Goal: Task Accomplishment & Management: Manage account settings

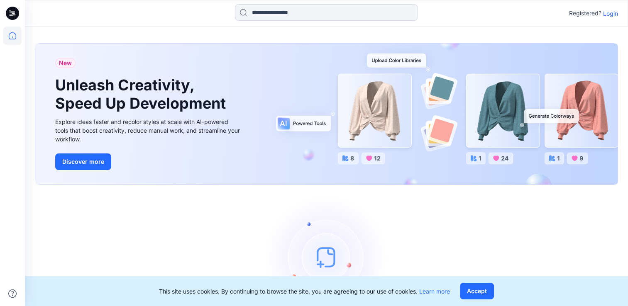
click at [612, 14] on p "Login" at bounding box center [610, 13] width 15 height 9
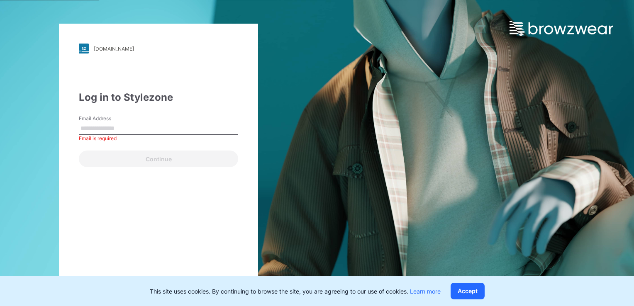
click at [135, 127] on input "Email Address" at bounding box center [158, 128] width 159 height 12
type input "**********"
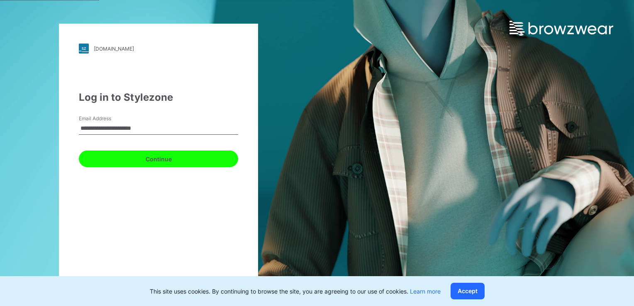
click at [149, 162] on button "Continue" at bounding box center [158, 159] width 159 height 17
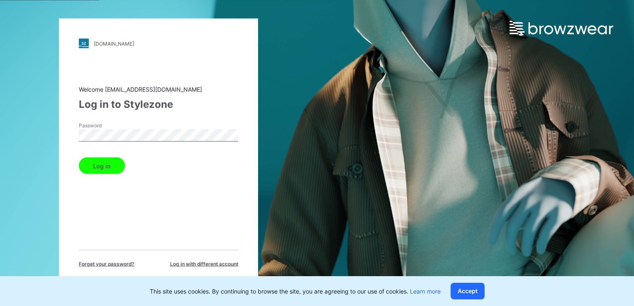
click at [110, 164] on button "Log in" at bounding box center [102, 166] width 46 height 17
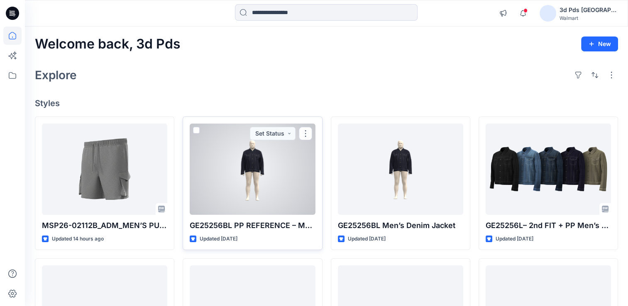
click at [264, 181] on div at bounding box center [252, 169] width 125 height 91
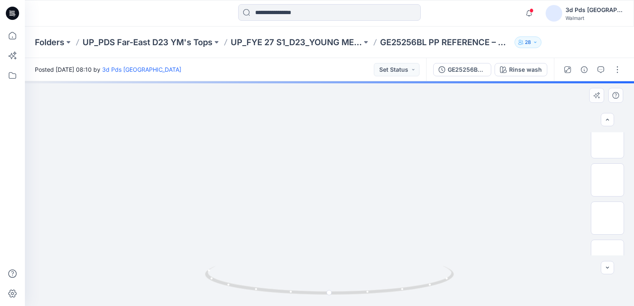
scroll to position [61, 0]
click at [608, 203] on img at bounding box center [608, 203] width 0 height 0
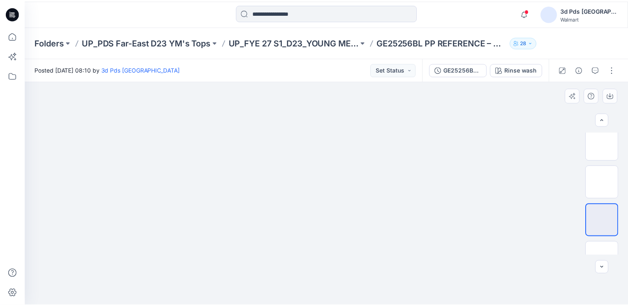
scroll to position [0, 0]
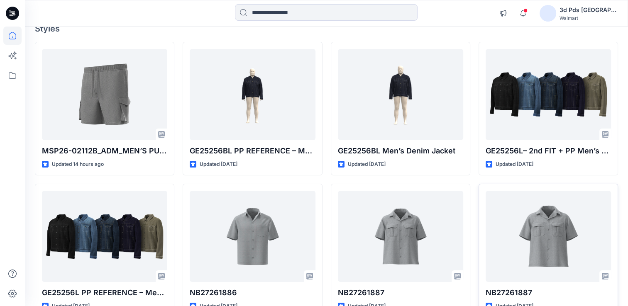
scroll to position [83, 0]
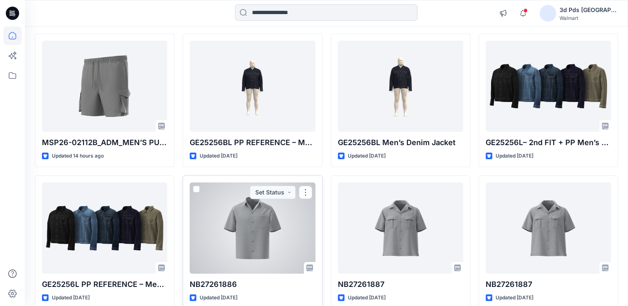
click at [264, 229] on div at bounding box center [252, 228] width 125 height 91
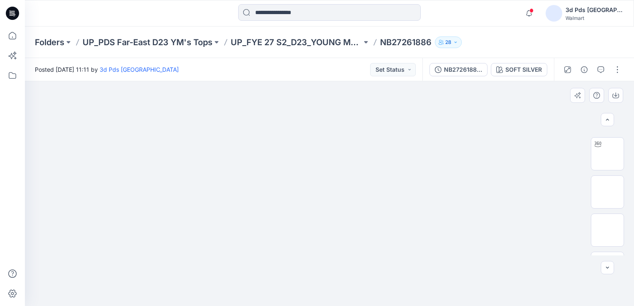
scroll to position [50, 0]
click at [608, 214] on img at bounding box center [608, 214] width 0 height 0
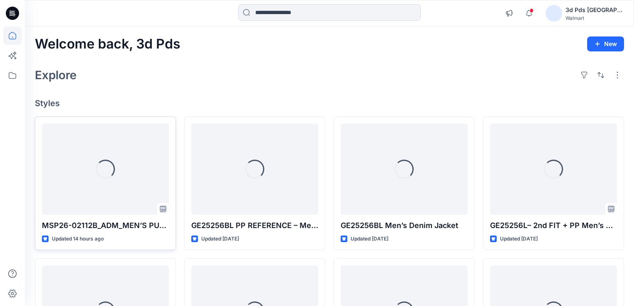
scroll to position [83, 0]
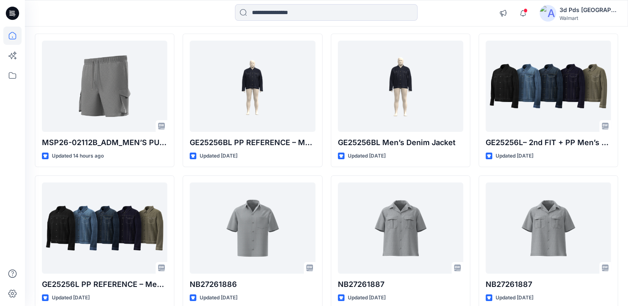
click at [584, 14] on div "3d Pds [GEOGRAPHIC_DATA]" at bounding box center [589, 10] width 58 height 10
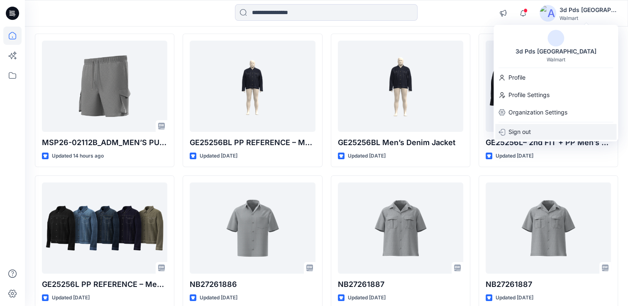
click at [527, 134] on p "Sign out" at bounding box center [520, 132] width 22 height 16
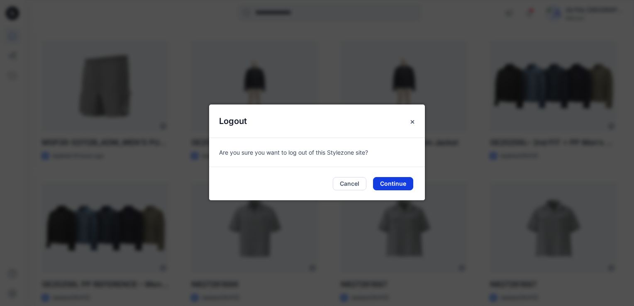
click at [401, 186] on button "Continue" at bounding box center [393, 183] width 40 height 13
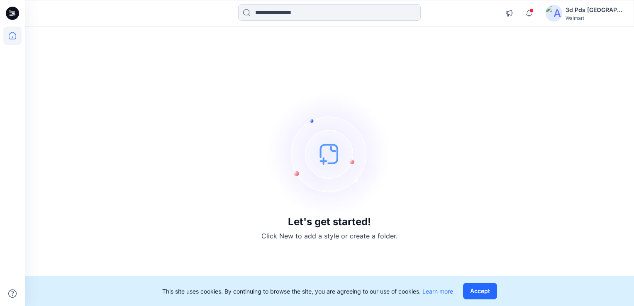
scroll to position [0, 0]
